Goal: Task Accomplishment & Management: Complete application form

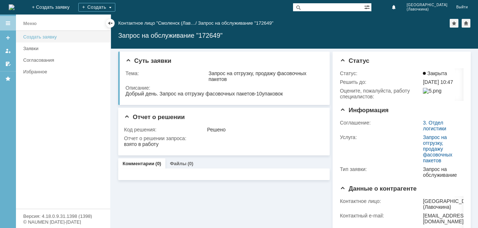
click at [57, 35] on div "Создать заявку" at bounding box center [64, 36] width 83 height 5
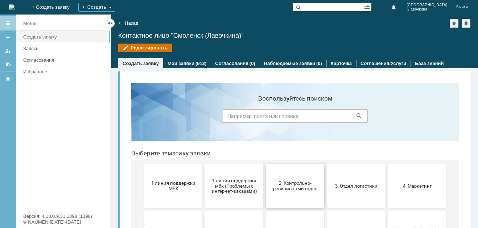
click at [302, 191] on button "2. Контрольно-ревизионный отдел" at bounding box center [295, 186] width 58 height 44
click at [341, 187] on span "3. Отдел логистики" at bounding box center [356, 185] width 54 height 5
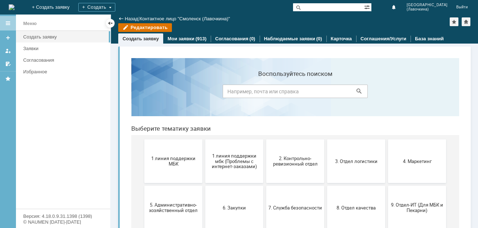
scroll to position [109, 0]
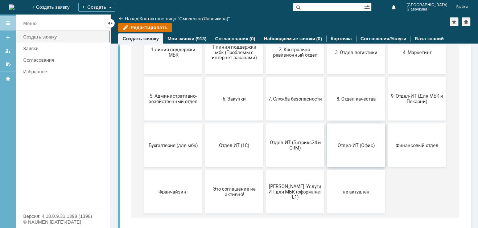
click at [340, 149] on button "Отдел-ИТ (Офис)" at bounding box center [356, 145] width 58 height 44
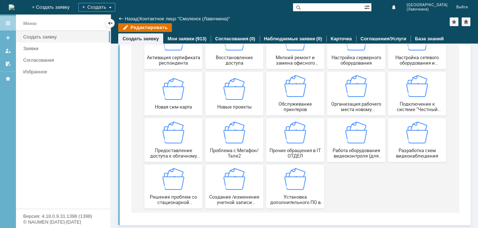
scroll to position [79, 0]
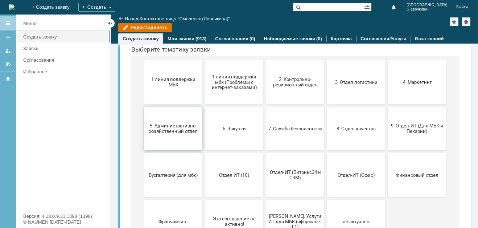
click at [186, 135] on button "5. Административно-хозяйственный отдел" at bounding box center [173, 129] width 58 height 44
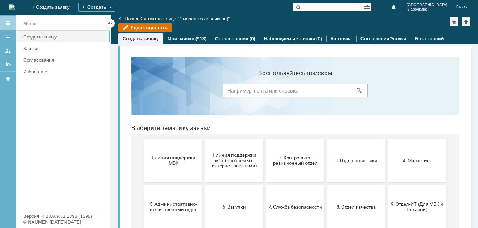
scroll to position [109, 0]
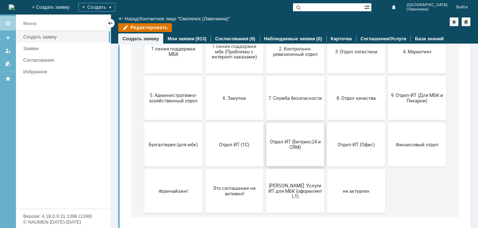
click at [282, 148] on span "Отдел-ИТ (Битрикс24 и CRM)" at bounding box center [295, 144] width 54 height 11
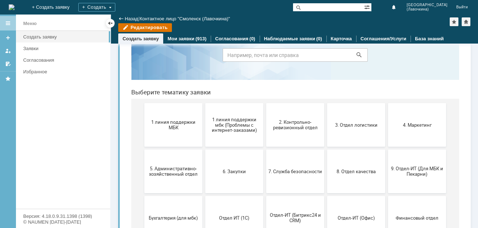
scroll to position [109, 0]
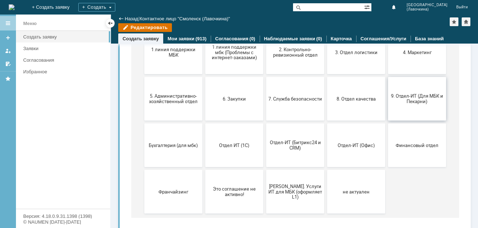
click at [408, 106] on button "9. Отдел-ИТ (Для МБК и Пекарни)" at bounding box center [417, 99] width 58 height 44
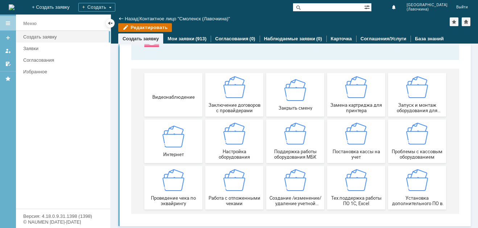
scroll to position [69, 0]
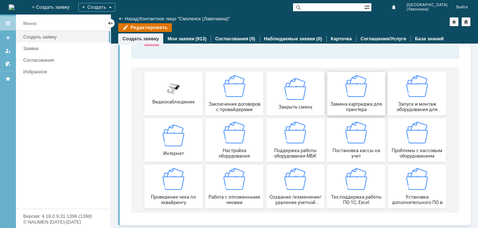
click at [359, 101] on span "Замена картриджа для принтера" at bounding box center [356, 106] width 54 height 11
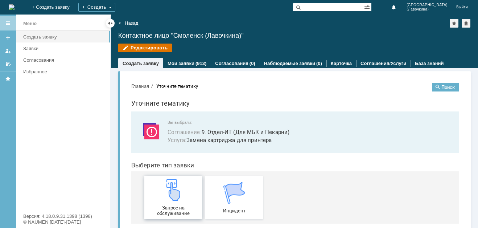
click at [165, 197] on img at bounding box center [173, 190] width 22 height 22
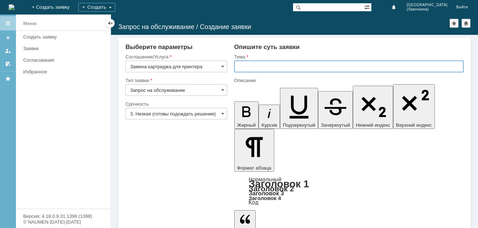
paste input "Замена картриджа для принтера"
type input "Замена картриджа для принтера"
